Goal: Navigation & Orientation: Go to known website

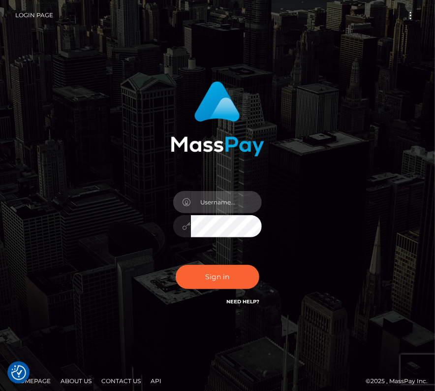
click at [210, 202] on input "text" at bounding box center [226, 202] width 71 height 22
type input "kateo"
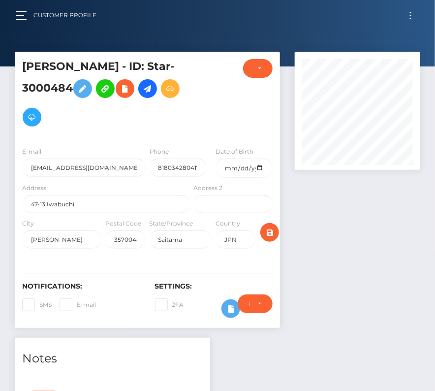
scroll to position [118, 125]
